Goal: Information Seeking & Learning: Learn about a topic

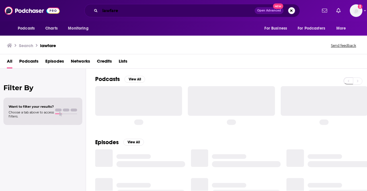
click at [206, 7] on input "lawfare" at bounding box center [177, 10] width 155 height 9
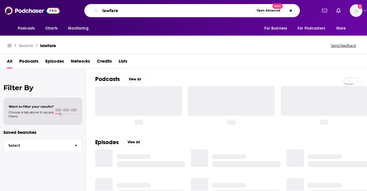
click at [206, 7] on input "lawfare" at bounding box center [177, 10] width 154 height 9
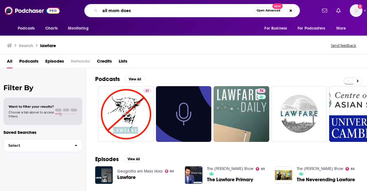
type input "all mom does"
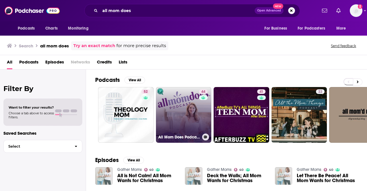
click at [175, 109] on link "44 All Mom Does Podcast with [PERSON_NAME]" at bounding box center [184, 115] width 56 height 56
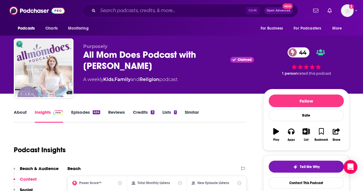
drag, startPoint x: 122, startPoint y: 65, endPoint x: 87, endPoint y: 57, distance: 36.2
click at [87, 57] on div "All Mom Does Podcast with [PERSON_NAME] Claimed 44" at bounding box center [168, 60] width 171 height 22
click at [139, 67] on div "All Mom Does Podcast with [PERSON_NAME] Claimed 44" at bounding box center [168, 60] width 171 height 22
drag, startPoint x: 139, startPoint y: 67, endPoint x: 200, endPoint y: 56, distance: 61.8
click at [200, 56] on div "All Mom Does Podcast with [PERSON_NAME] Claimed 44" at bounding box center [168, 60] width 171 height 22
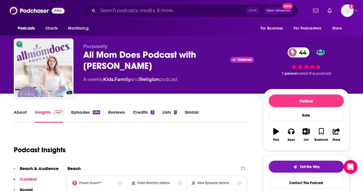
copy h2 "[PERSON_NAME]"
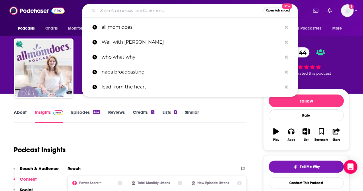
click at [165, 12] on input "Search podcasts, credits, & more..." at bounding box center [180, 10] width 165 height 9
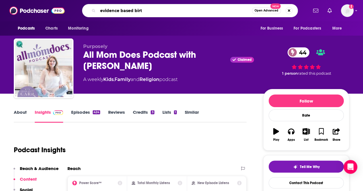
type input "evidence based birth"
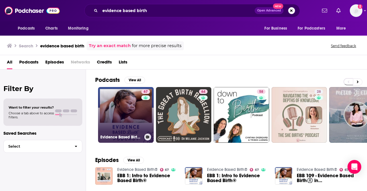
click at [129, 105] on link "67 Evidence Based Birth®" at bounding box center [126, 115] width 56 height 56
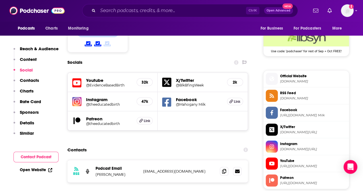
scroll to position [532, 0]
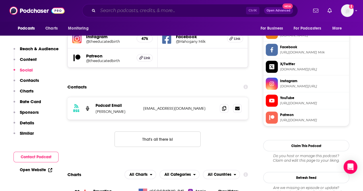
click at [204, 6] on input "Search podcasts, credits, & more..." at bounding box center [172, 10] width 148 height 9
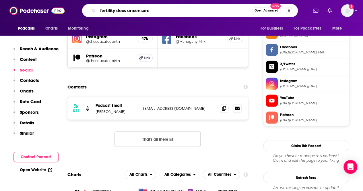
type input "fertility docs uncensored"
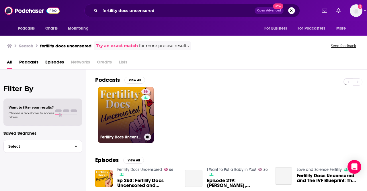
click at [118, 110] on link "56 Fertility Docs Uncensored" at bounding box center [126, 115] width 56 height 56
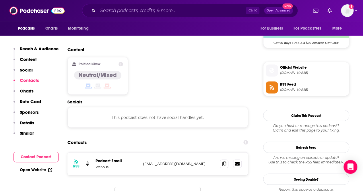
scroll to position [432, 0]
click at [223, 161] on icon at bounding box center [224, 163] width 4 height 5
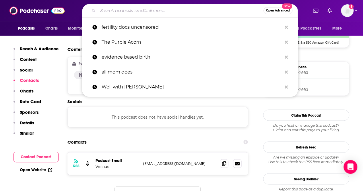
click at [161, 10] on input "Search podcasts, credits, & more..." at bounding box center [180, 10] width 165 height 9
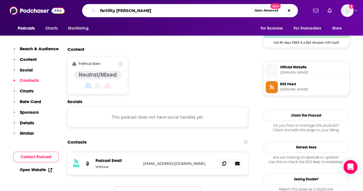
type input "fertility [DATE]"
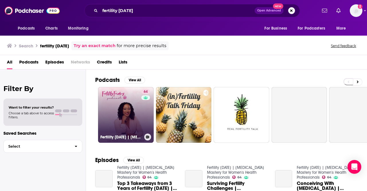
click at [128, 106] on link "64 Fertility [DATE] | [MEDICAL_DATA] Mastery for Women's Health Professionals" at bounding box center [126, 115] width 56 height 56
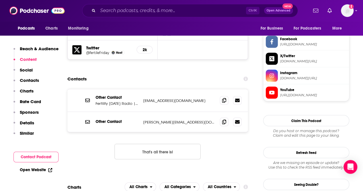
scroll to position [540, 0]
click at [227, 117] on span at bounding box center [224, 121] width 9 height 9
click at [138, 14] on input "Search podcasts, credits, & more..." at bounding box center [172, 10] width 148 height 9
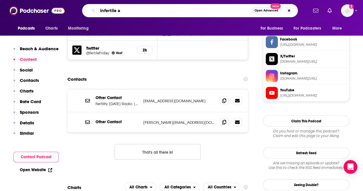
type input "infertile af"
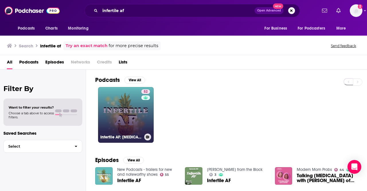
click at [127, 112] on link "52 Infertile AF: [MEDICAL_DATA] and Modern Family Building" at bounding box center [126, 115] width 56 height 56
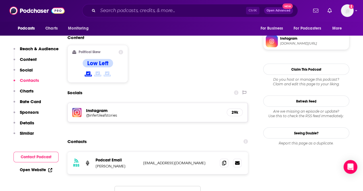
scroll to position [488, 0]
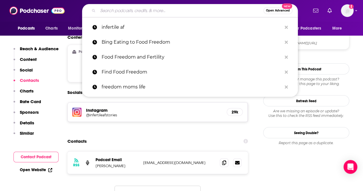
click at [144, 12] on input "Search podcasts, credits, & more..." at bounding box center [180, 10] width 165 height 9
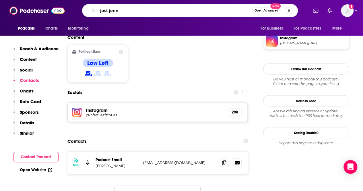
type input "just [PERSON_NAME]"
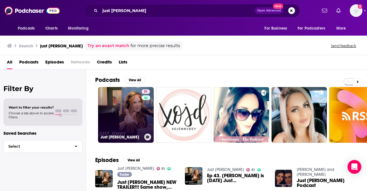
click at [123, 116] on link "51 Just [PERSON_NAME]" at bounding box center [126, 115] width 56 height 56
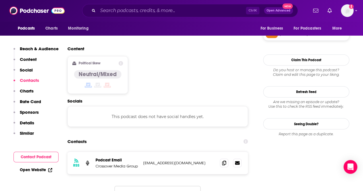
scroll to position [435, 0]
click at [222, 158] on span at bounding box center [224, 162] width 9 height 9
click at [137, 14] on input "Search podcasts, credits, & more..." at bounding box center [172, 10] width 148 height 9
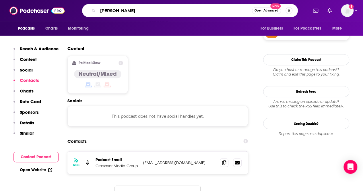
type input "[PERSON_NAME]"
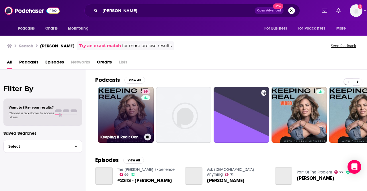
click at [130, 105] on link "69 Keeping It Real: Conversations with [PERSON_NAME]" at bounding box center [126, 115] width 56 height 56
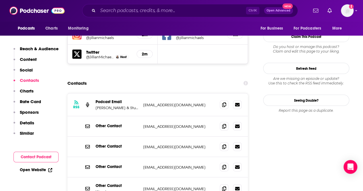
scroll to position [572, 0]
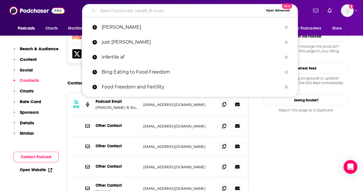
click at [127, 10] on input "Search podcasts, credits, & more..." at bounding box center [180, 10] width 165 height 9
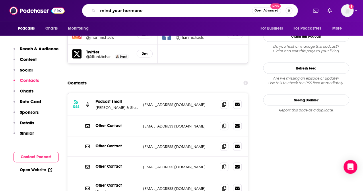
type input "mind your hormones"
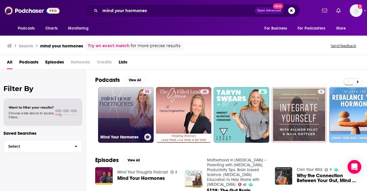
click at [125, 112] on link "55 Mind Your Hormones" at bounding box center [126, 115] width 56 height 56
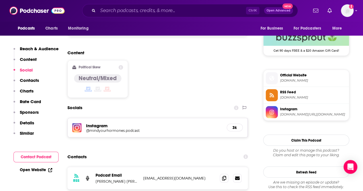
scroll to position [427, 0]
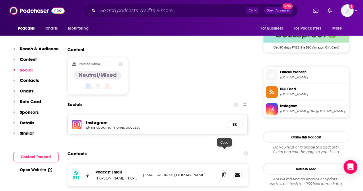
click at [225, 172] on icon at bounding box center [224, 174] width 4 height 5
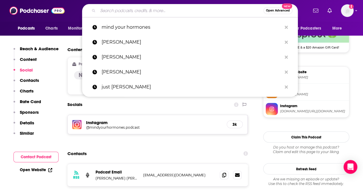
click at [139, 8] on input "Search podcasts, credits, & more..." at bounding box center [180, 10] width 165 height 9
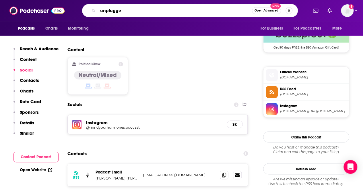
type input "unplugged"
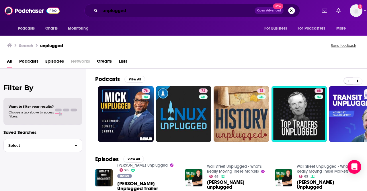
click at [139, 8] on input "unplugged" at bounding box center [177, 10] width 155 height 9
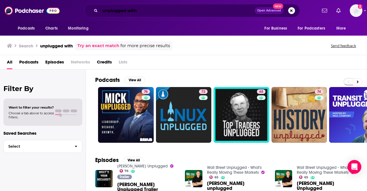
click at [130, 12] on input "unplugged with" at bounding box center [177, 10] width 155 height 9
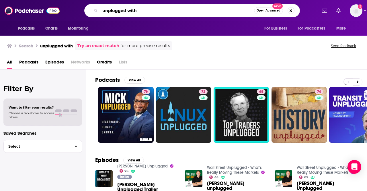
click at [130, 12] on input "unplugged with" at bounding box center [177, 10] width 154 height 9
paste input "UNPLUGGED with [PERSON_NAME]"
type input "UNPLUGGED with [PERSON_NAME]"
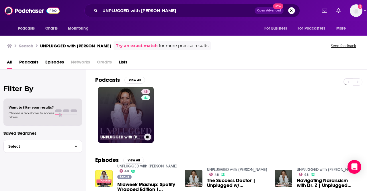
click at [135, 110] on link "48 UNPLUGGED with [PERSON_NAME]" at bounding box center [126, 115] width 56 height 56
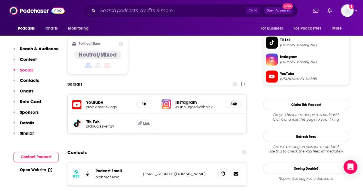
scroll to position [441, 0]
click at [222, 171] on icon at bounding box center [223, 173] width 4 height 5
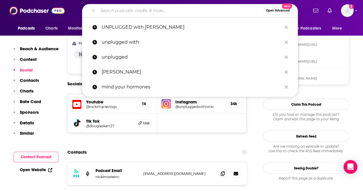
click at [128, 11] on input "Search podcasts, credits, & more..." at bounding box center [180, 10] width 165 height 9
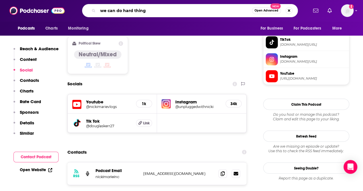
type input "we can do hard things"
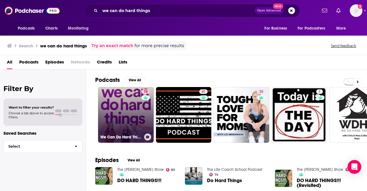
click at [133, 118] on link "78 We Can Do Hard Things" at bounding box center [126, 115] width 56 height 56
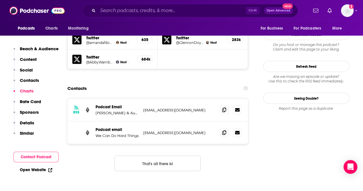
scroll to position [546, 0]
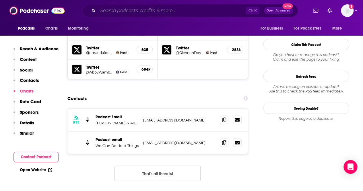
click at [130, 9] on input "Search podcasts, credits, & more..." at bounding box center [172, 10] width 148 height 9
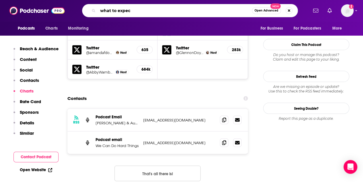
type input "what to expect"
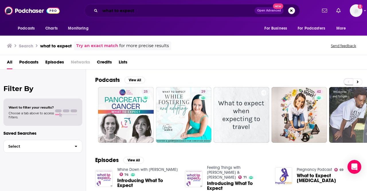
click at [138, 8] on input "what to expect" at bounding box center [177, 10] width 155 height 9
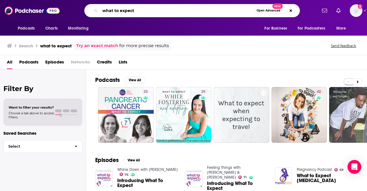
click at [138, 8] on input "what to expect" at bounding box center [177, 10] width 154 height 9
type input "oversharing"
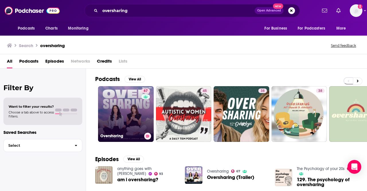
click at [126, 99] on link "67 Oversharing" at bounding box center [126, 114] width 56 height 56
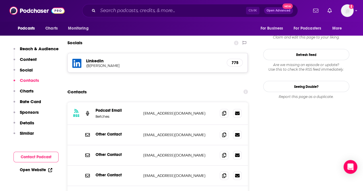
scroll to position [489, 0]
click at [224, 110] on icon at bounding box center [224, 112] width 4 height 5
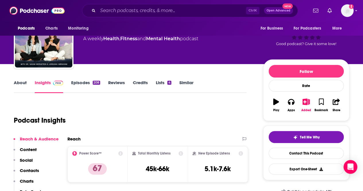
scroll to position [0, 0]
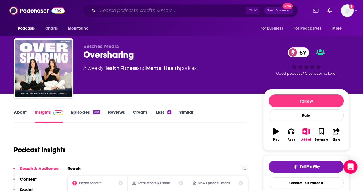
click at [117, 13] on input "Search podcasts, credits, & more..." at bounding box center [172, 10] width 148 height 9
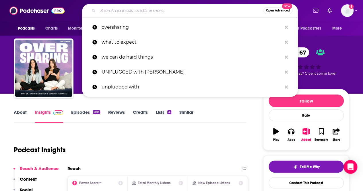
type input "e"
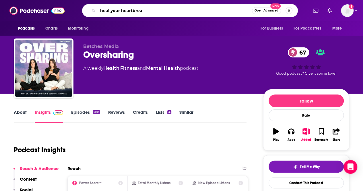
type input "heal your heartbreak"
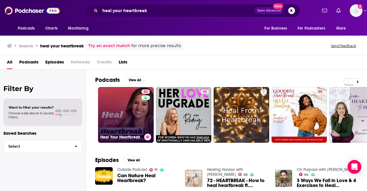
click at [116, 102] on link "62 Heal Your Heartbreak" at bounding box center [126, 115] width 56 height 56
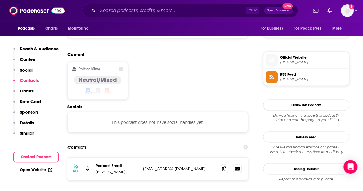
scroll to position [436, 0]
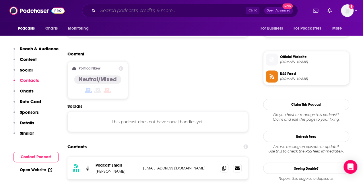
click at [156, 13] on input "Search podcasts, credits, & more..." at bounding box center [172, 10] width 148 height 9
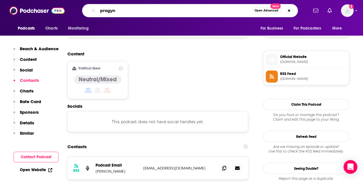
type input "progyny"
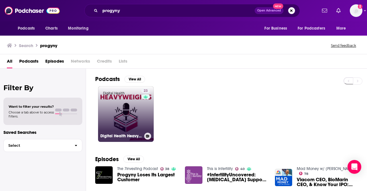
click at [116, 118] on link "23 Digital Health Heavyweights" at bounding box center [126, 114] width 56 height 56
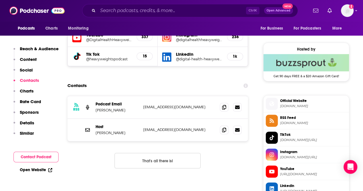
scroll to position [399, 0]
click at [26, 8] on img at bounding box center [36, 10] width 55 height 11
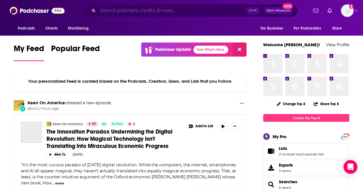
click at [146, 12] on input "Search podcasts, credits, & more..." at bounding box center [172, 10] width 148 height 9
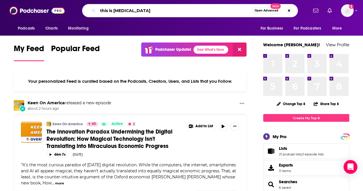
type input "this is [MEDICAL_DATA]"
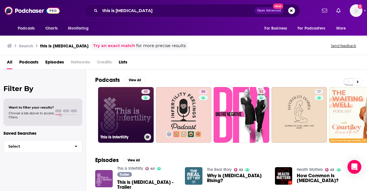
click at [120, 104] on link "40 This is [MEDICAL_DATA]" at bounding box center [126, 115] width 56 height 56
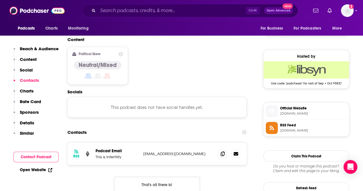
scroll to position [467, 0]
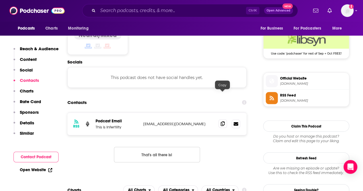
click at [221, 121] on icon at bounding box center [223, 123] width 4 height 5
click at [143, 8] on input "Search podcasts, credits, & more..." at bounding box center [172, 10] width 148 height 9
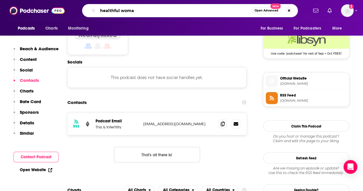
type input "healthful woman"
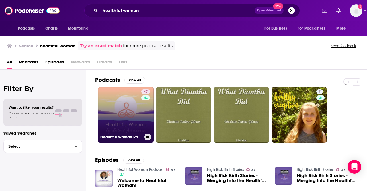
click at [124, 110] on link "47 Healthful Woman Podcast" at bounding box center [126, 115] width 56 height 56
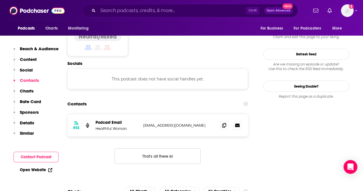
scroll to position [472, 0]
click at [223, 122] on icon at bounding box center [224, 124] width 4 height 5
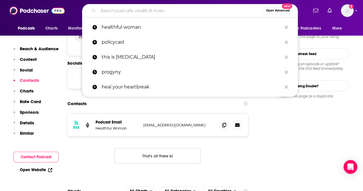
click at [139, 13] on input "Search podcasts, credits, & more..." at bounding box center [180, 10] width 165 height 9
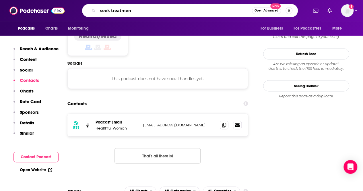
type input "seek treatment"
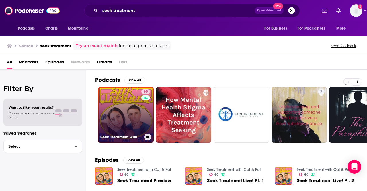
click at [126, 102] on link "60 Seek Treatment with Cat & Pat" at bounding box center [126, 115] width 56 height 56
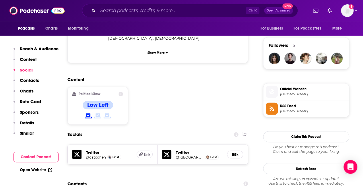
scroll to position [466, 0]
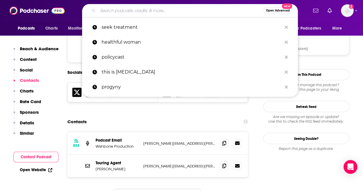
click at [135, 10] on input "Search podcasts, credits, & more..." at bounding box center [180, 10] width 165 height 9
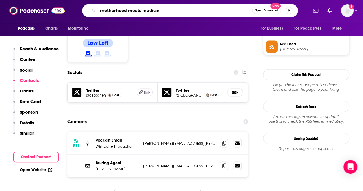
type input "motherhood meets medicine"
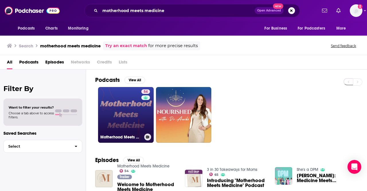
click at [113, 122] on link "54 Motherhood Meets Medicine" at bounding box center [126, 115] width 56 height 56
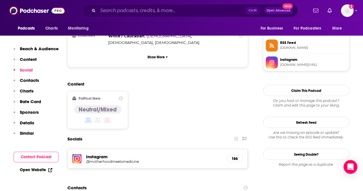
scroll to position [502, 0]
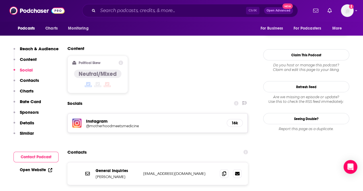
drag, startPoint x: 124, startPoint y: 141, endPoint x: 96, endPoint y: 142, distance: 28.1
click at [96, 174] on p "[PERSON_NAME]" at bounding box center [116, 176] width 43 height 5
copy p "[PERSON_NAME]"
click at [226, 169] on span at bounding box center [224, 173] width 9 height 9
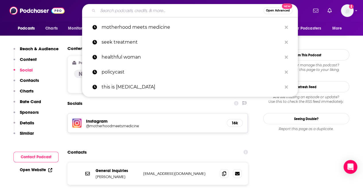
click at [119, 13] on input "Search podcasts, credits, & more..." at bounding box center [180, 10] width 165 height 9
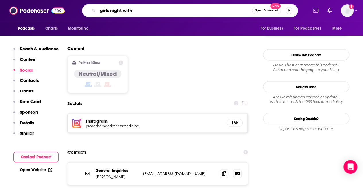
paste input "[PERSON_NAME] [PERSON_NAME]"
type input "girls night with [PERSON_NAME] [PERSON_NAME]"
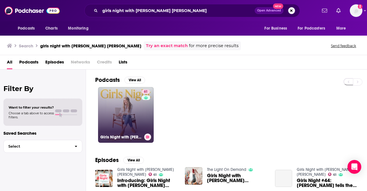
click at [122, 107] on link "61 Girls Night with [PERSON_NAME] [PERSON_NAME]" at bounding box center [126, 115] width 56 height 56
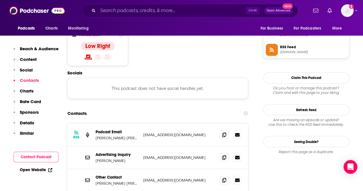
scroll to position [463, 0]
click at [225, 132] on icon at bounding box center [224, 134] width 4 height 5
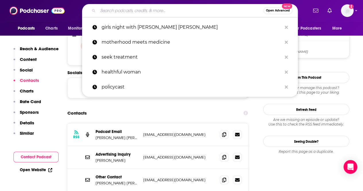
click at [134, 6] on input "Search podcasts, credits, & more..." at bounding box center [180, 10] width 165 height 9
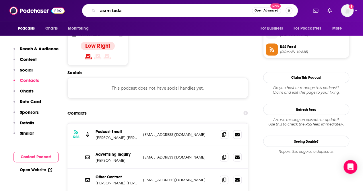
type input "asrm [DATE]"
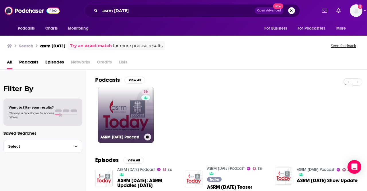
click at [126, 136] on h3 "ASRM [DATE] Podcast" at bounding box center [121, 136] width 42 height 5
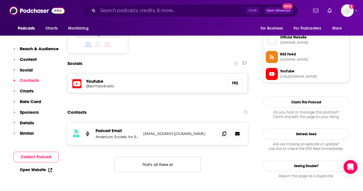
scroll to position [514, 0]
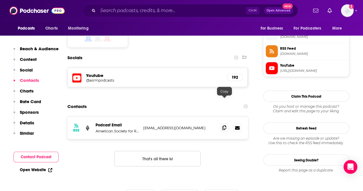
click at [226, 125] on icon at bounding box center [224, 127] width 4 height 5
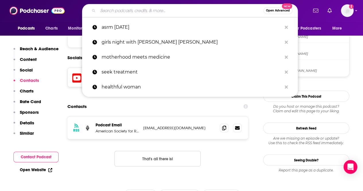
click at [158, 13] on input "Search podcasts, credits, & more..." at bounding box center [180, 10] width 165 height 9
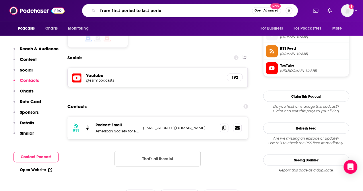
type input "from first period to last period"
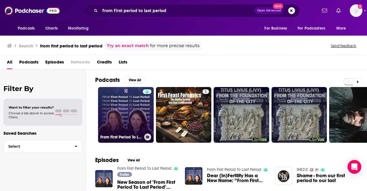
click at [125, 107] on link "From First Period To Last Period" at bounding box center [126, 115] width 56 height 56
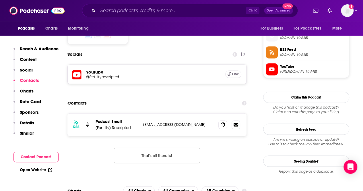
scroll to position [414, 0]
click at [160, 14] on input "Search podcasts, credits, & more..." at bounding box center [172, 10] width 148 height 9
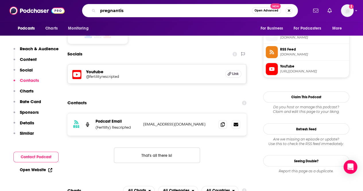
type input "pregnantish"
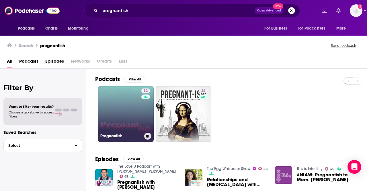
click at [120, 119] on link "32 Pregnantish" at bounding box center [126, 114] width 56 height 56
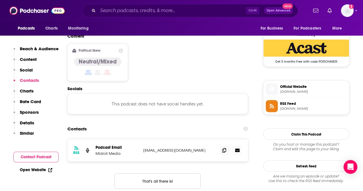
scroll to position [460, 0]
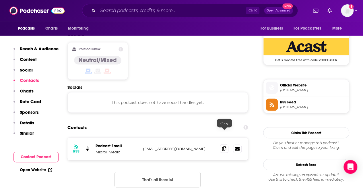
click at [224, 146] on icon at bounding box center [224, 148] width 4 height 5
click at [150, 10] on input "Search podcasts, credits, & more..." at bounding box center [172, 10] width 148 height 9
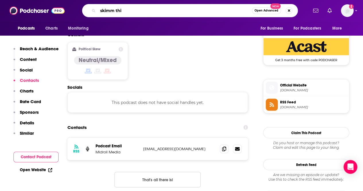
type input "skimm this"
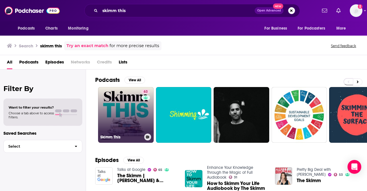
click at [121, 116] on link "63 Skimm This" at bounding box center [126, 115] width 56 height 56
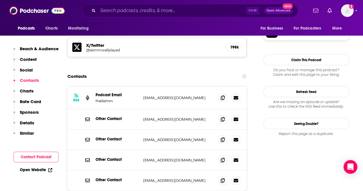
scroll to position [495, 0]
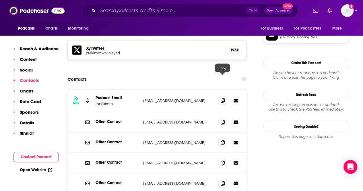
click at [221, 98] on icon at bounding box center [223, 100] width 4 height 5
click at [153, 9] on input "Search podcasts, credits, & more..." at bounding box center [172, 10] width 148 height 9
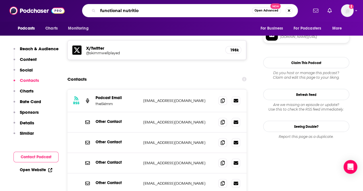
type input "functional nutrition"
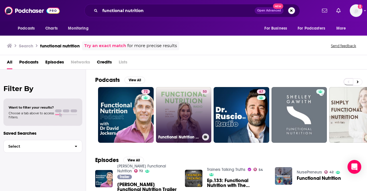
click at [192, 119] on link "50 Functional Nutrition Radio" at bounding box center [184, 115] width 56 height 56
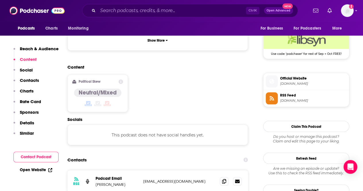
scroll to position [422, 0]
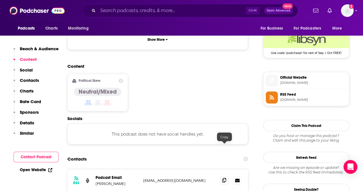
click at [224, 178] on icon at bounding box center [224, 180] width 4 height 5
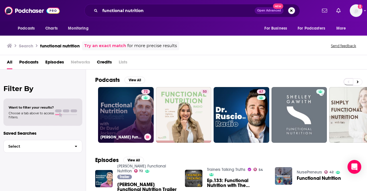
click at [130, 118] on link "72 [PERSON_NAME] Functional Nutrition" at bounding box center [126, 115] width 56 height 56
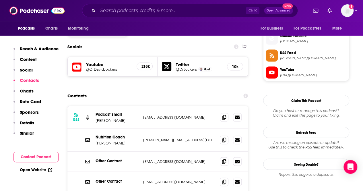
scroll to position [509, 0]
click at [225, 115] on icon at bounding box center [224, 117] width 4 height 5
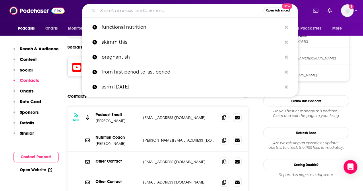
click at [153, 11] on input "Search podcasts, credits, & more..." at bounding box center [180, 10] width 165 height 9
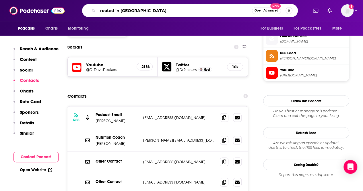
type input "rooted in wellness"
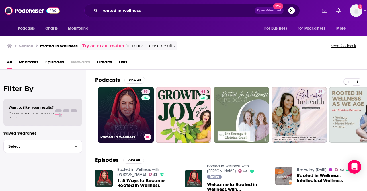
click at [131, 109] on link "53 Rooted in Wellness with [PERSON_NAME]" at bounding box center [126, 115] width 56 height 56
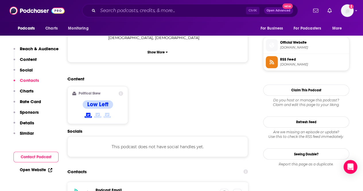
scroll to position [461, 0]
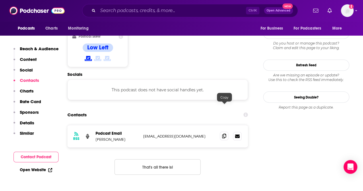
click at [222, 131] on span at bounding box center [224, 135] width 9 height 9
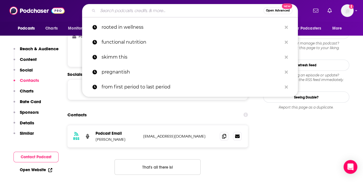
click at [116, 11] on input "Search podcasts, credits, & more..." at bounding box center [180, 10] width 165 height 9
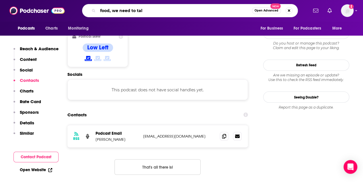
type input "food, we need to talk"
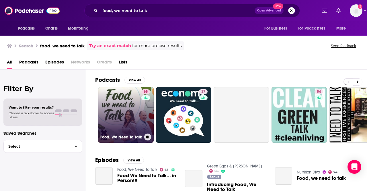
click at [125, 113] on link "65 Food, We Need To Talk" at bounding box center [126, 115] width 56 height 56
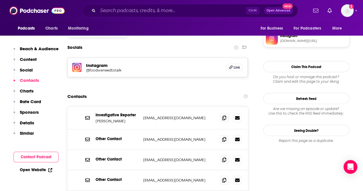
scroll to position [491, 0]
click at [127, 3] on div "Podcasts Charts Monitoring Ctrl K Open Advanced New For Business For Podcasters…" at bounding box center [181, 10] width 363 height 21
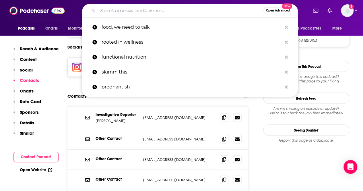
click at [127, 9] on input "Search podcasts, credits, & more..." at bounding box center [180, 10] width 165 height 9
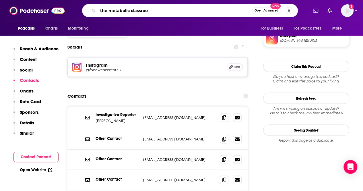
type input "the metabolic classroom"
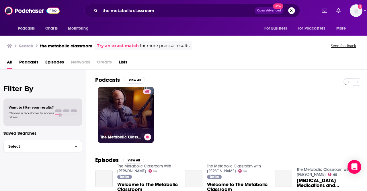
click at [118, 120] on link "65 The Metabolic Classroom with [PERSON_NAME]" at bounding box center [126, 115] width 56 height 56
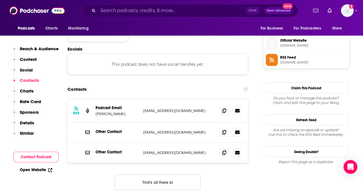
scroll to position [505, 0]
click at [223, 108] on icon at bounding box center [224, 110] width 4 height 5
click at [153, 11] on input "Search podcasts, credits, & more..." at bounding box center [172, 10] width 148 height 9
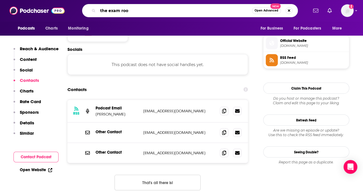
type input "the exam room"
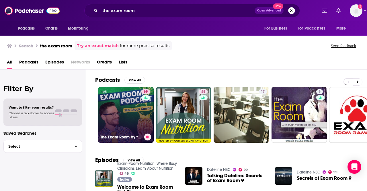
click at [119, 108] on link "69 The Exam Room by the Physicians Committee" at bounding box center [126, 115] width 56 height 56
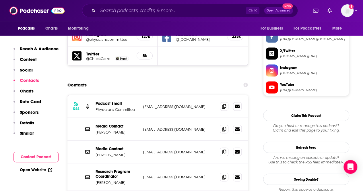
scroll to position [545, 0]
click at [221, 102] on span at bounding box center [224, 106] width 9 height 9
click at [225, 126] on icon at bounding box center [224, 128] width 4 height 5
click at [222, 147] on span at bounding box center [224, 151] width 9 height 9
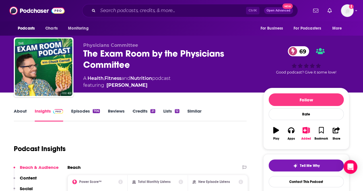
scroll to position [0, 0]
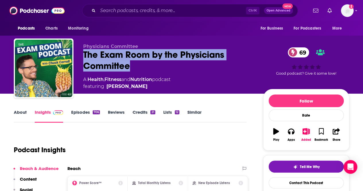
drag, startPoint x: 137, startPoint y: 64, endPoint x: 79, endPoint y: 53, distance: 59.2
click at [79, 53] on div "Physicians Committee The Exam Room by the Physicians Committee 69 A Health , Fi…" at bounding box center [181, 69] width 335 height 62
copy h2 "The Exam Room by the Physicians Committee"
click at [134, 11] on input "Search podcasts, credits, & more..." at bounding box center [172, 10] width 148 height 9
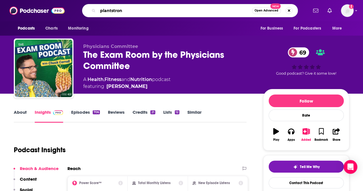
type input "plantstrong"
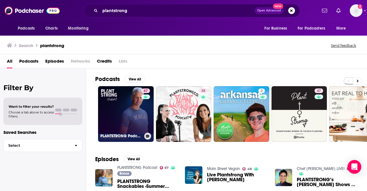
click at [121, 100] on link "67 PLANTSTRONG Podcast" at bounding box center [126, 114] width 56 height 56
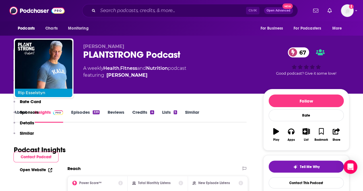
scroll to position [510, 0]
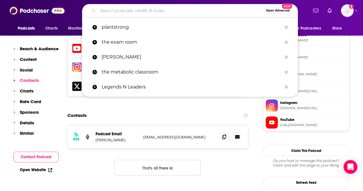
click at [145, 13] on input "Search podcasts, credits, & more..." at bounding box center [180, 10] width 165 height 9
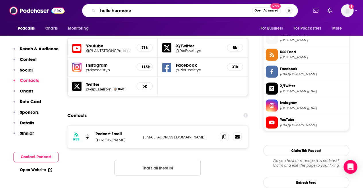
type input "hello hormones"
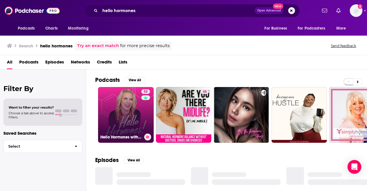
click at [121, 107] on link "55 Hello Hormones with Dr. [PERSON_NAME]" at bounding box center [126, 115] width 56 height 56
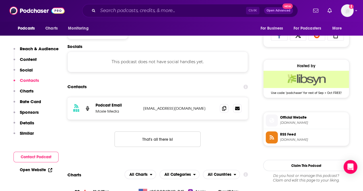
scroll to position [383, 0]
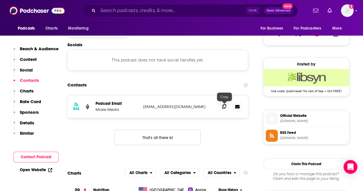
click at [226, 109] on span at bounding box center [224, 106] width 9 height 9
click at [128, 9] on input "Search podcasts, credits, & more..." at bounding box center [172, 10] width 148 height 9
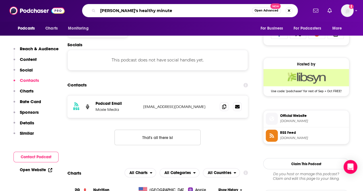
type input "[PERSON_NAME]'s healthy minutes"
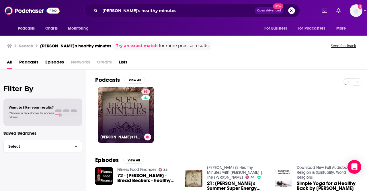
click at [127, 103] on link "63 [PERSON_NAME]'s Healthy Minutes with [PERSON_NAME] | The [PERSON_NAME]" at bounding box center [126, 115] width 56 height 56
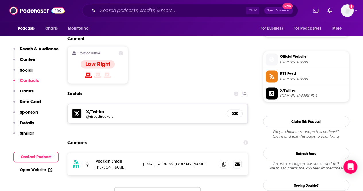
scroll to position [450, 0]
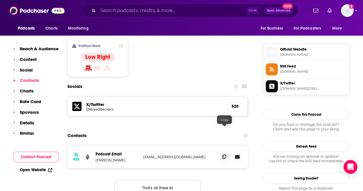
click at [224, 154] on icon at bounding box center [224, 156] width 4 height 5
click at [191, 16] on div "Ctrl K Open Advanced New" at bounding box center [190, 10] width 216 height 13
click at [189, 14] on input "Search podcasts, credits, & more..." at bounding box center [172, 10] width 148 height 9
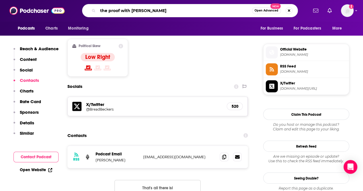
type input "the proof with [PERSON_NAME]"
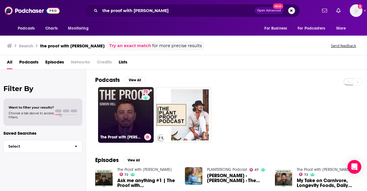
click at [130, 104] on link "72 The Proof with [PERSON_NAME]" at bounding box center [126, 115] width 56 height 56
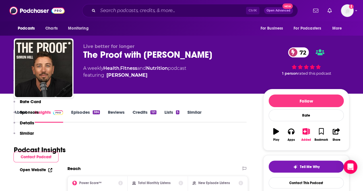
scroll to position [519, 0]
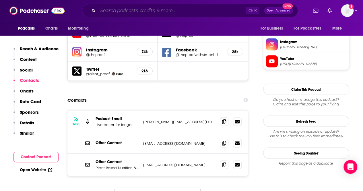
click at [168, 10] on input "Search podcasts, credits, & more..." at bounding box center [172, 10] width 148 height 9
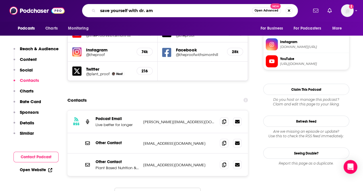
type input "save yourself with dr. [PERSON_NAME]"
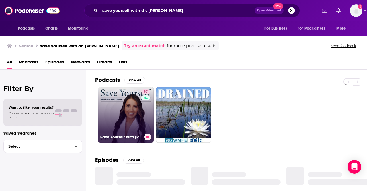
click at [120, 104] on link "57 Save Yourself With [PERSON_NAME]" at bounding box center [126, 115] width 56 height 56
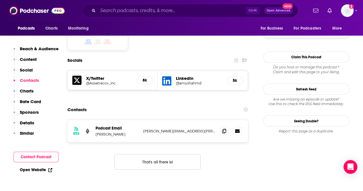
scroll to position [473, 0]
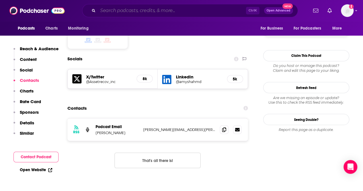
click at [161, 13] on input "Search podcasts, credits, & more..." at bounding box center [172, 10] width 148 height 9
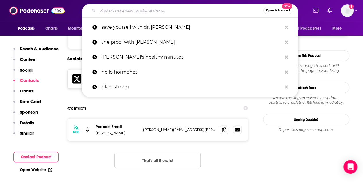
paste input "[PERSON_NAME] Explores"
type input "[PERSON_NAME] Explores"
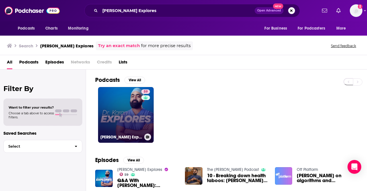
click at [114, 123] on link "59 [PERSON_NAME] Explores" at bounding box center [126, 115] width 56 height 56
